Goal: Check status

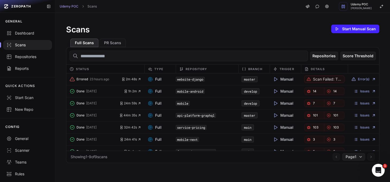
click at [188, 79] on code "website-django" at bounding box center [190, 79] width 29 height 5
click at [134, 80] on span "2m 48s" at bounding box center [131, 79] width 20 height 4
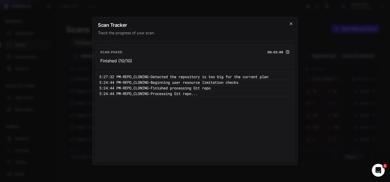
click at [289, 25] on icon "cross 2," at bounding box center [291, 24] width 4 height 4
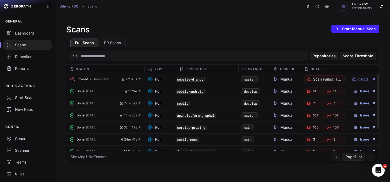
click at [354, 78] on button "Error(s)" at bounding box center [363, 79] width 24 height 4
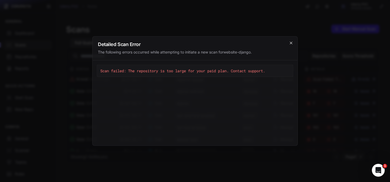
click at [289, 44] on icon "cross 2," at bounding box center [291, 43] width 4 height 4
